Goal: Task Accomplishment & Management: Manage account settings

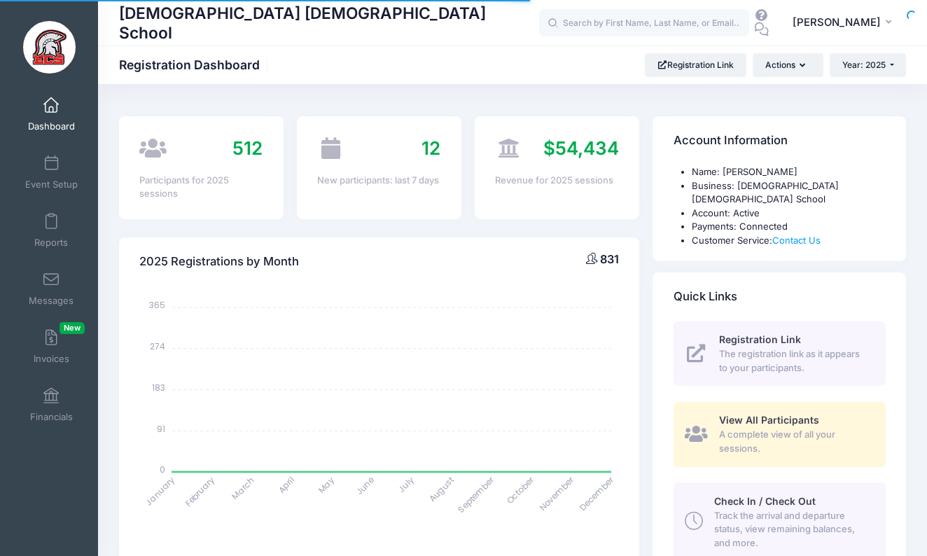
select select
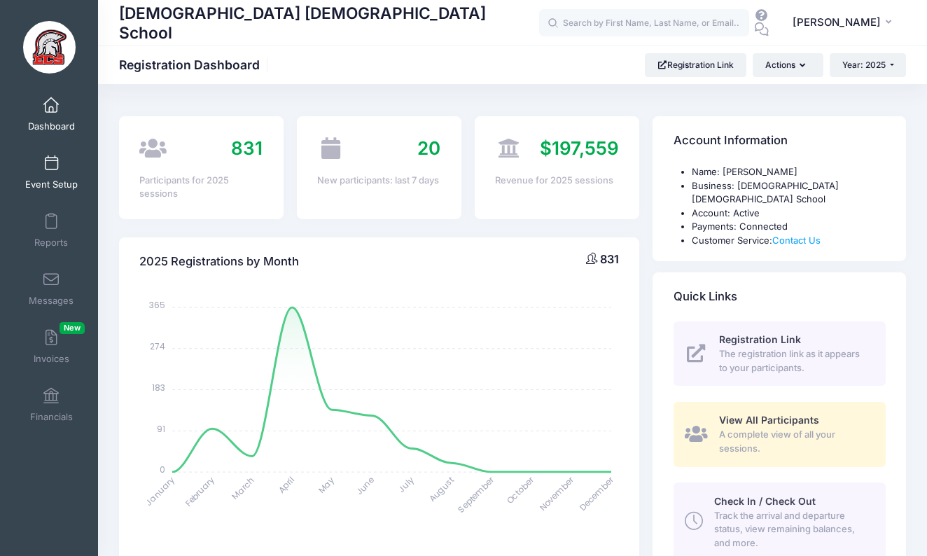
click at [62, 160] on link "Event Setup" at bounding box center [51, 172] width 66 height 49
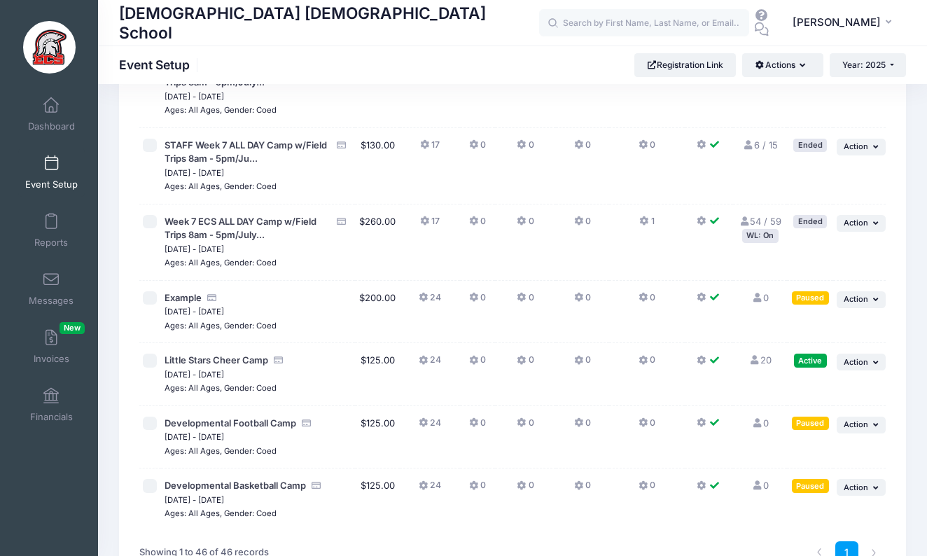
scroll to position [3158, 0]
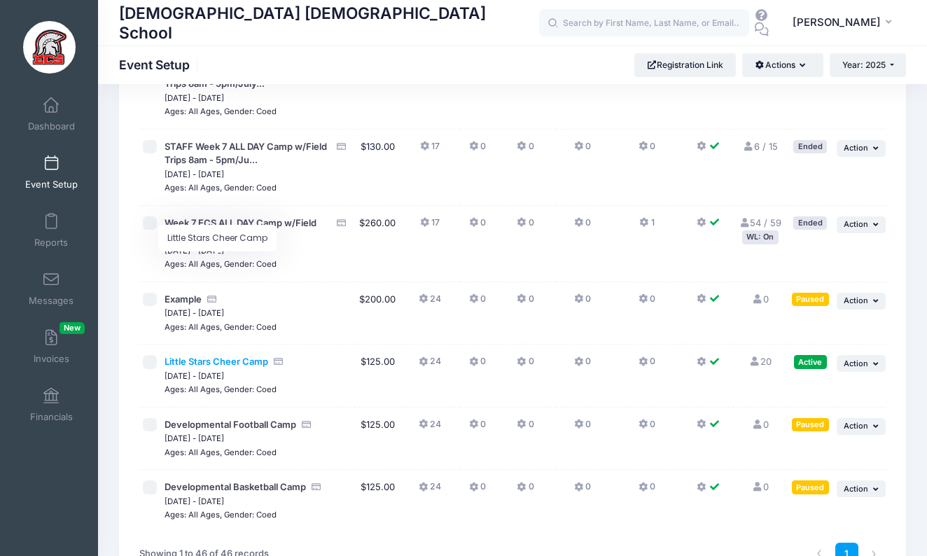
click at [242, 356] on span "Little Stars Cheer Camp" at bounding box center [216, 361] width 104 height 11
